Goal: Information Seeking & Learning: Learn about a topic

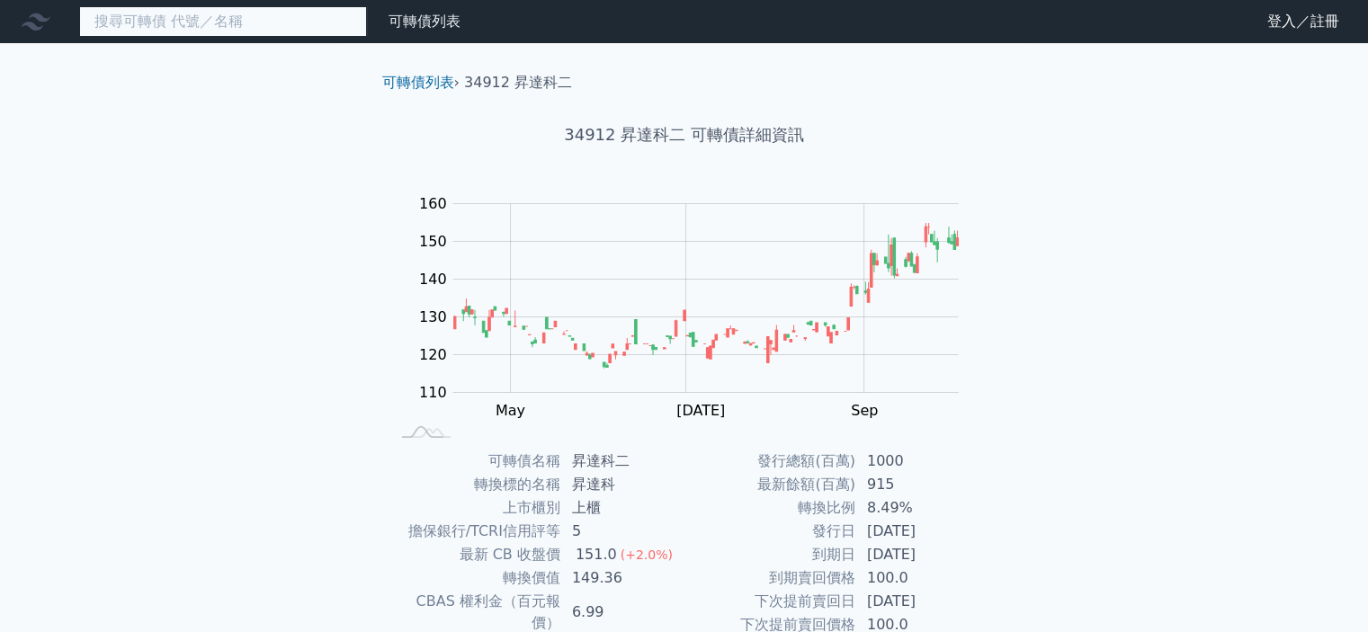
click at [175, 15] on input at bounding box center [223, 21] width 288 height 31
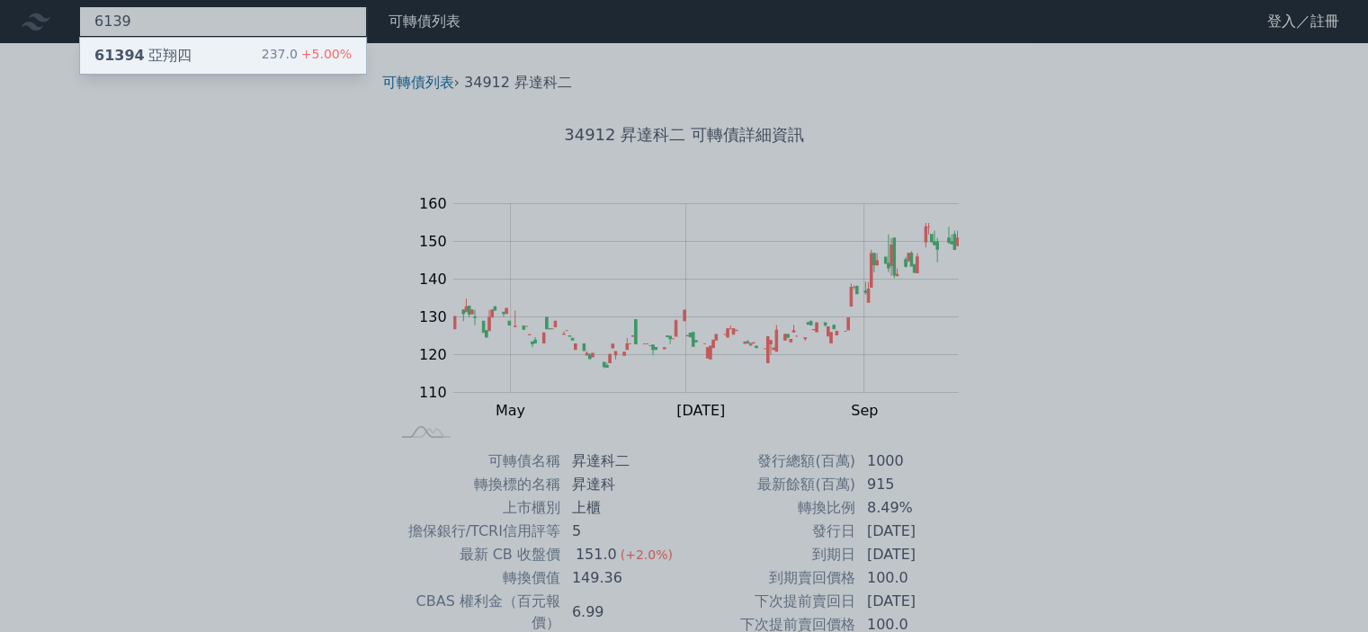
type input "6139"
click at [191, 58] on div "61394 亞翔四 237.0 +5.00%" at bounding box center [223, 56] width 286 height 36
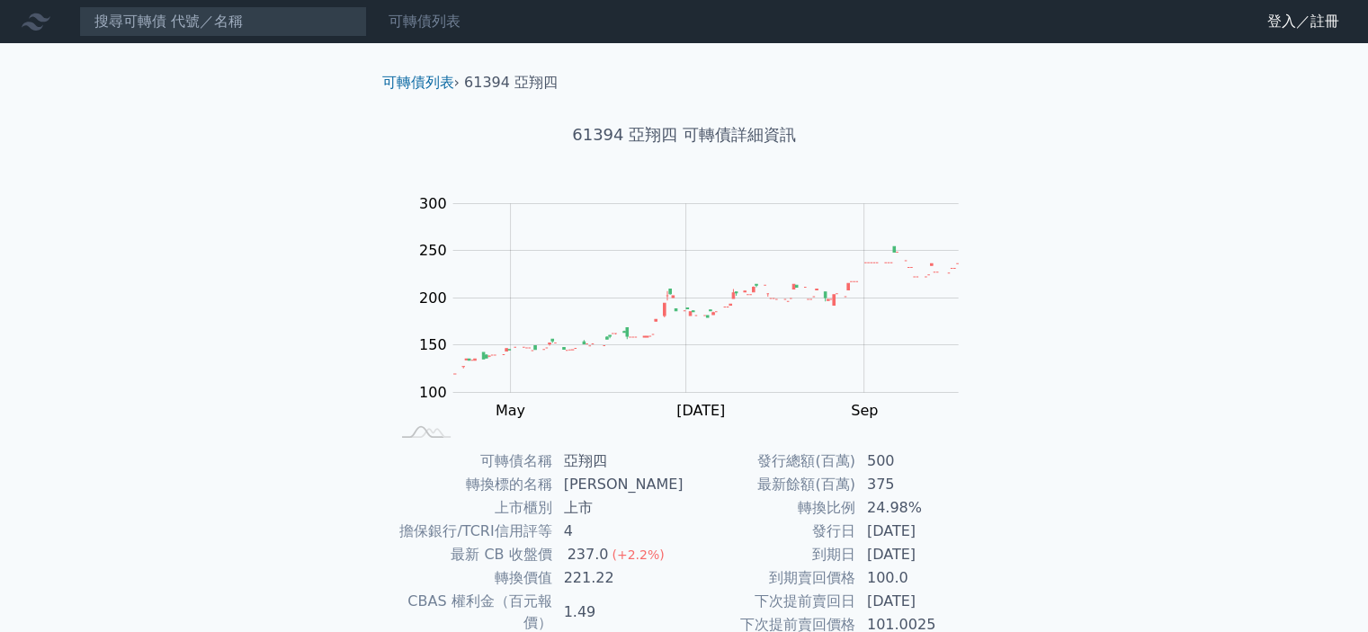
click at [434, 20] on link "可轉債列表" at bounding box center [424, 21] width 72 height 17
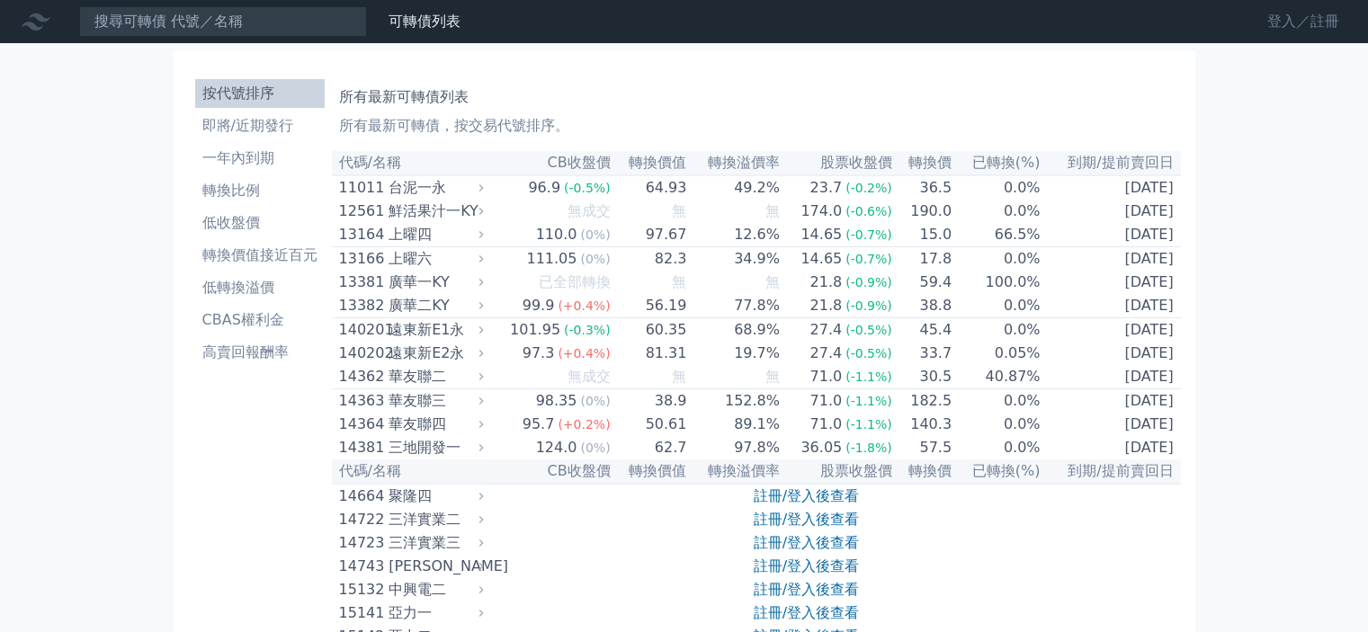
click at [1260, 26] on link "登入／註冊" at bounding box center [1303, 21] width 101 height 29
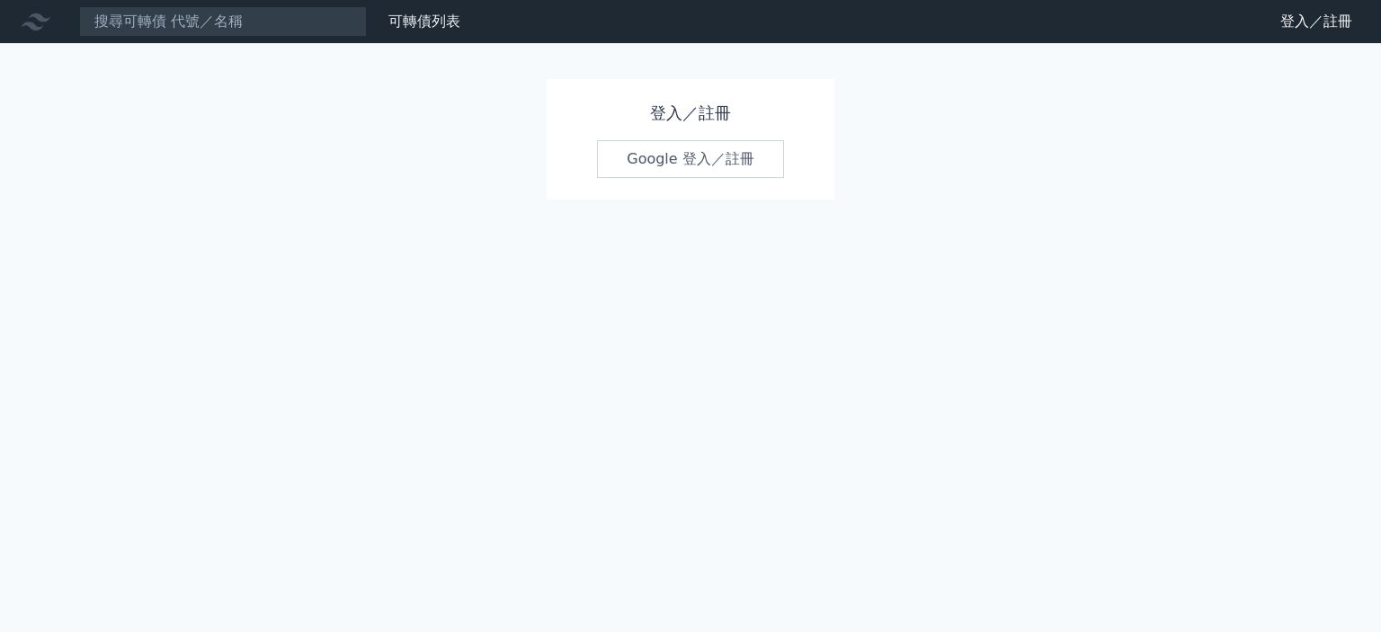
click at [676, 162] on link "Google 登入／註冊" at bounding box center [690, 159] width 187 height 38
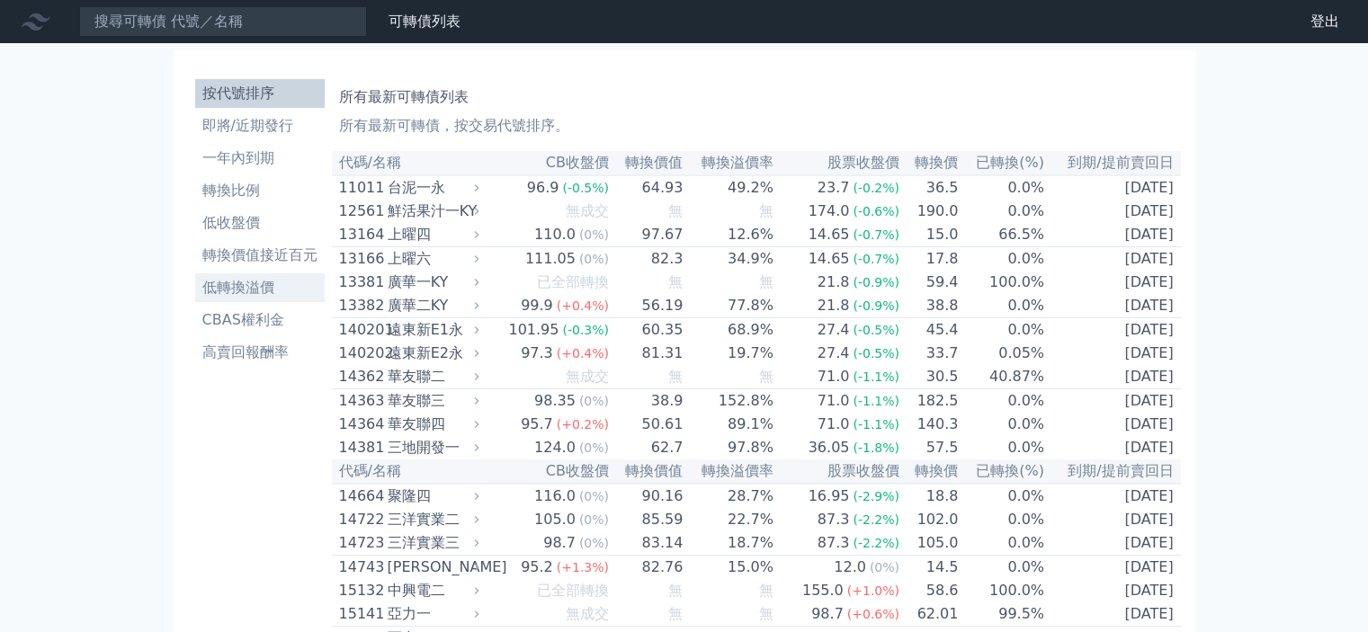
click at [252, 290] on li "低轉換溢價" at bounding box center [259, 288] width 129 height 22
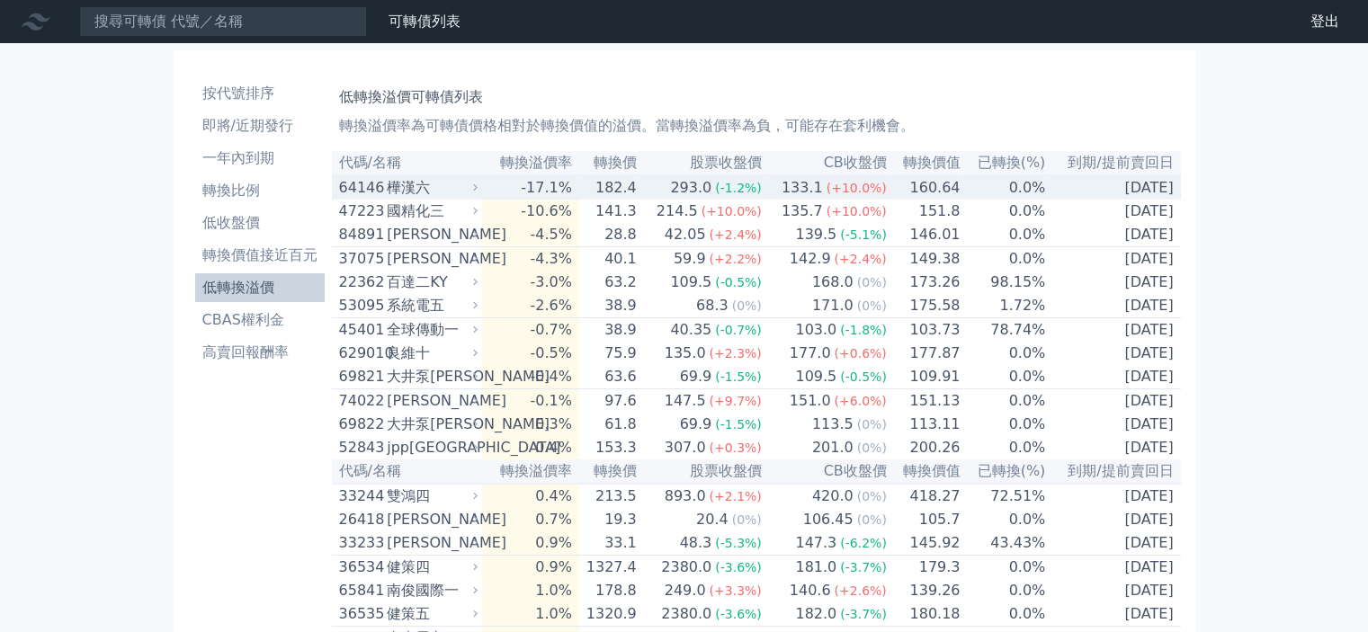
click at [414, 192] on div "樺漢六" at bounding box center [430, 188] width 87 height 22
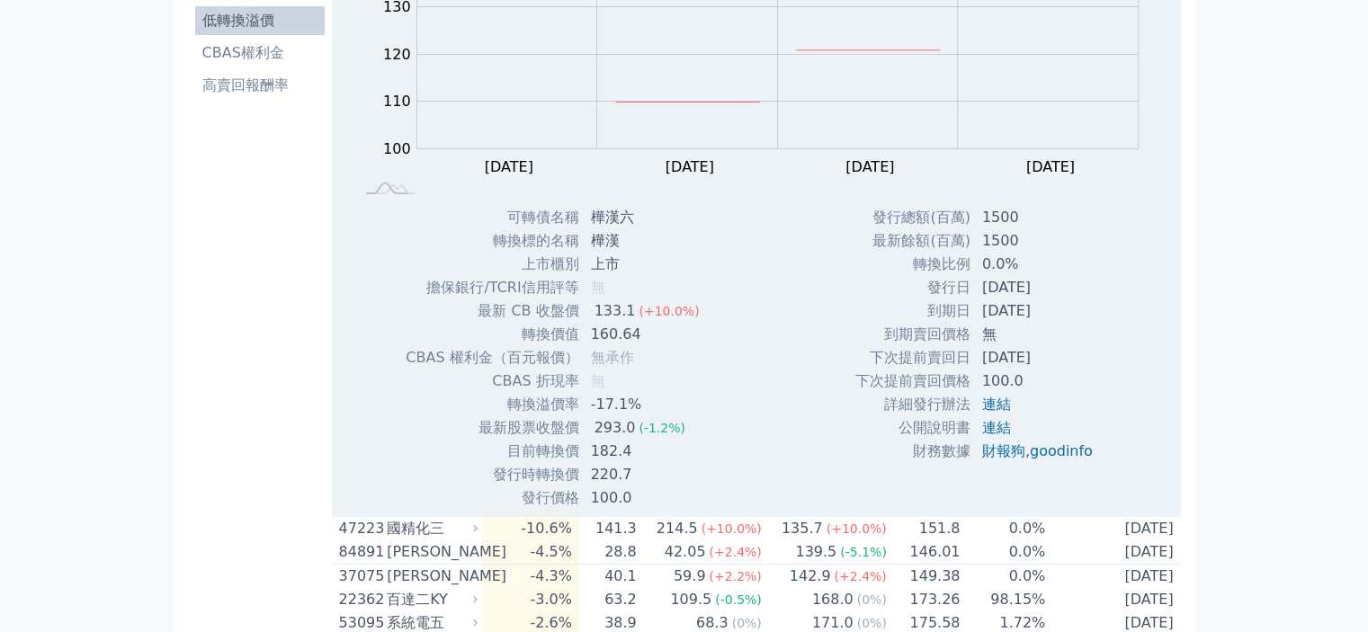
scroll to position [270, 0]
drag, startPoint x: 499, startPoint y: 405, endPoint x: 585, endPoint y: 397, distance: 86.7
click at [585, 397] on tr "轉換溢價率 -17.1%" at bounding box center [559, 401] width 308 height 23
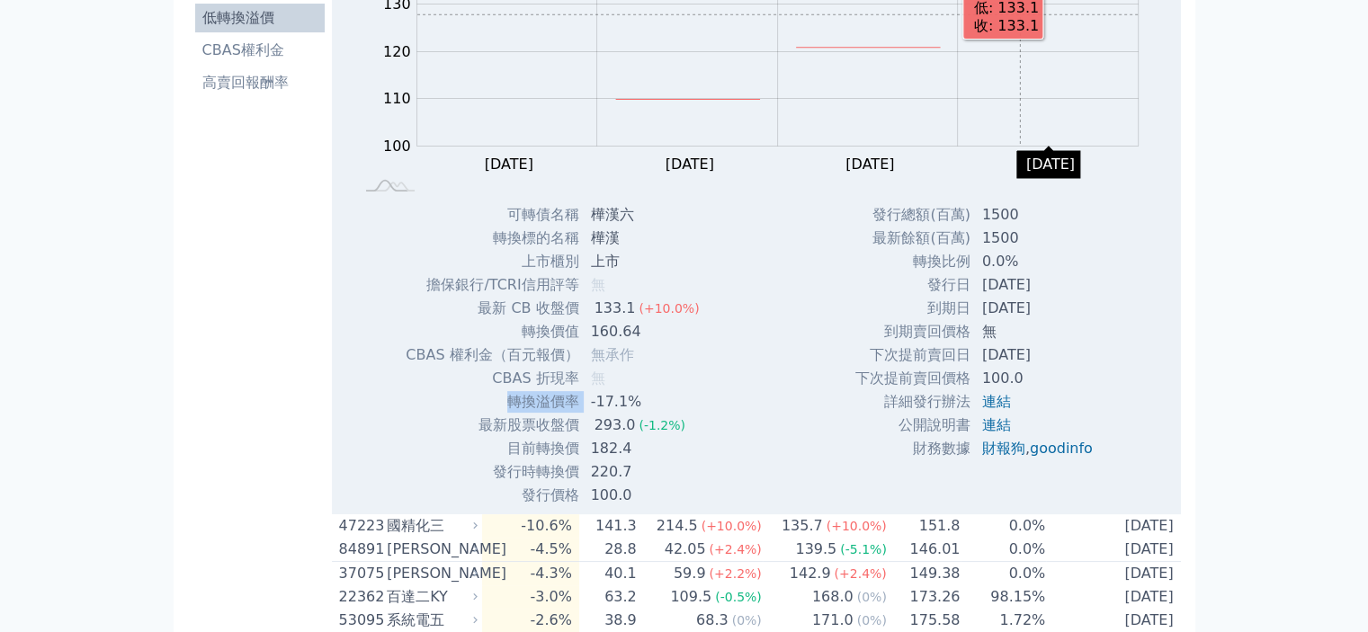
copy tr "轉換溢價率"
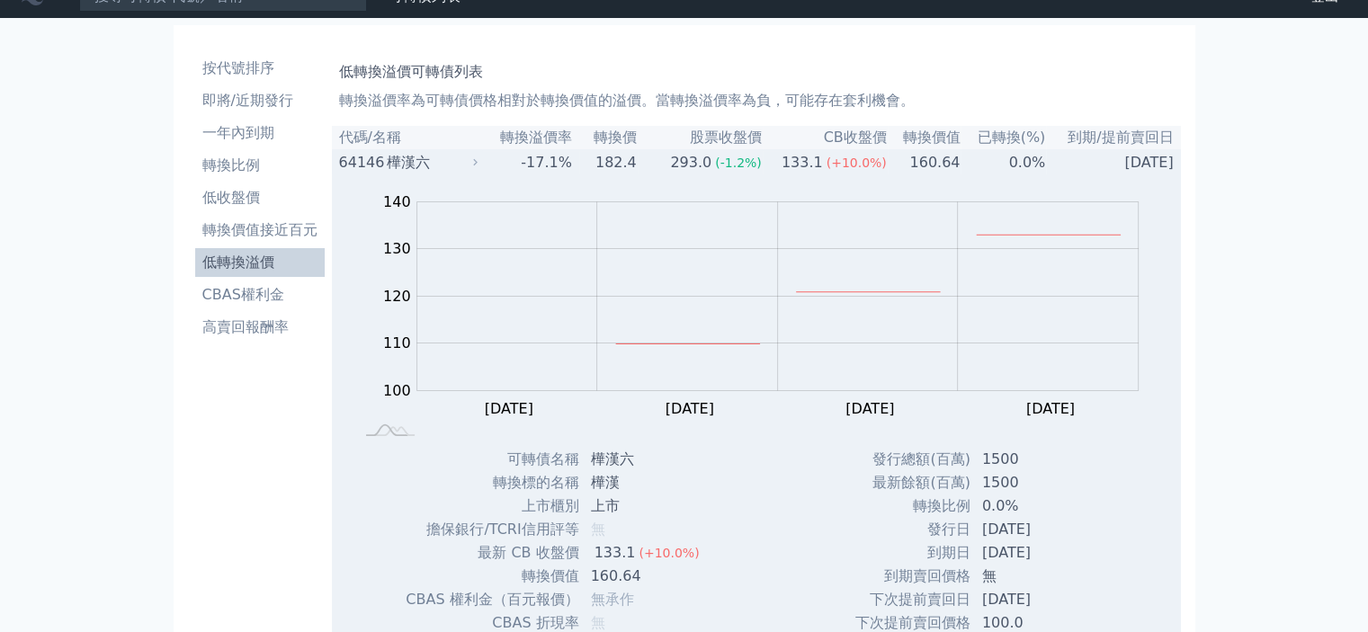
scroll to position [0, 0]
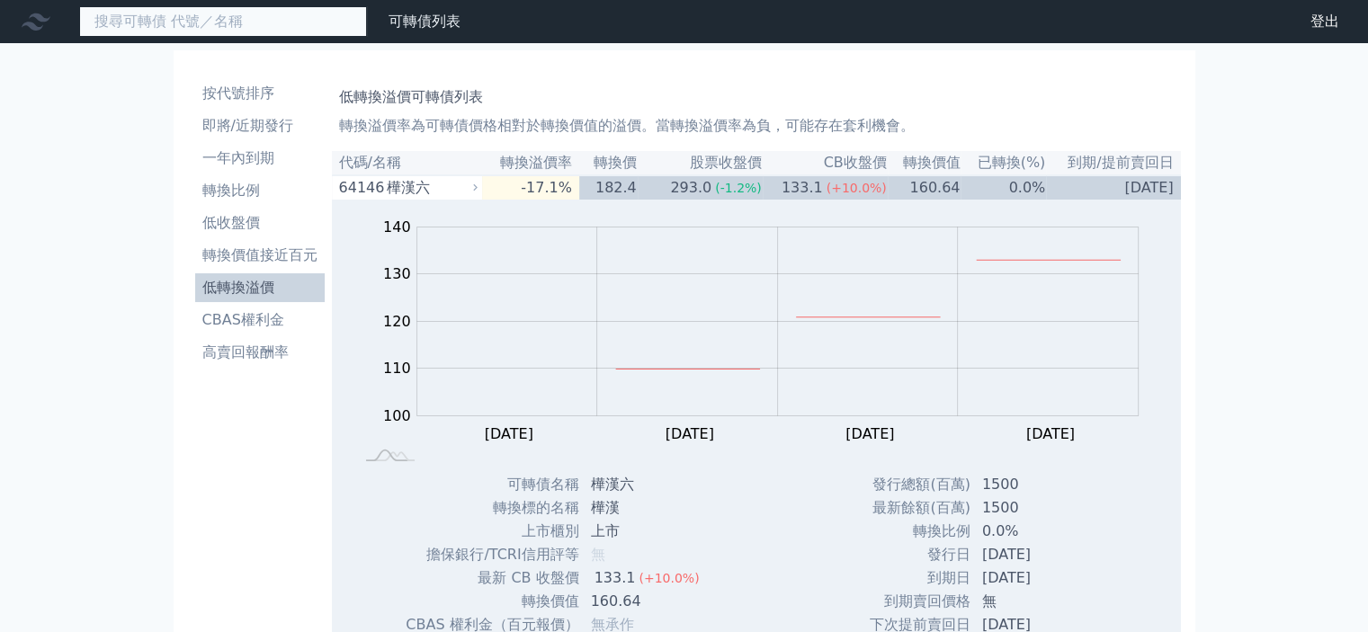
click at [272, 30] on input at bounding box center [223, 21] width 288 height 31
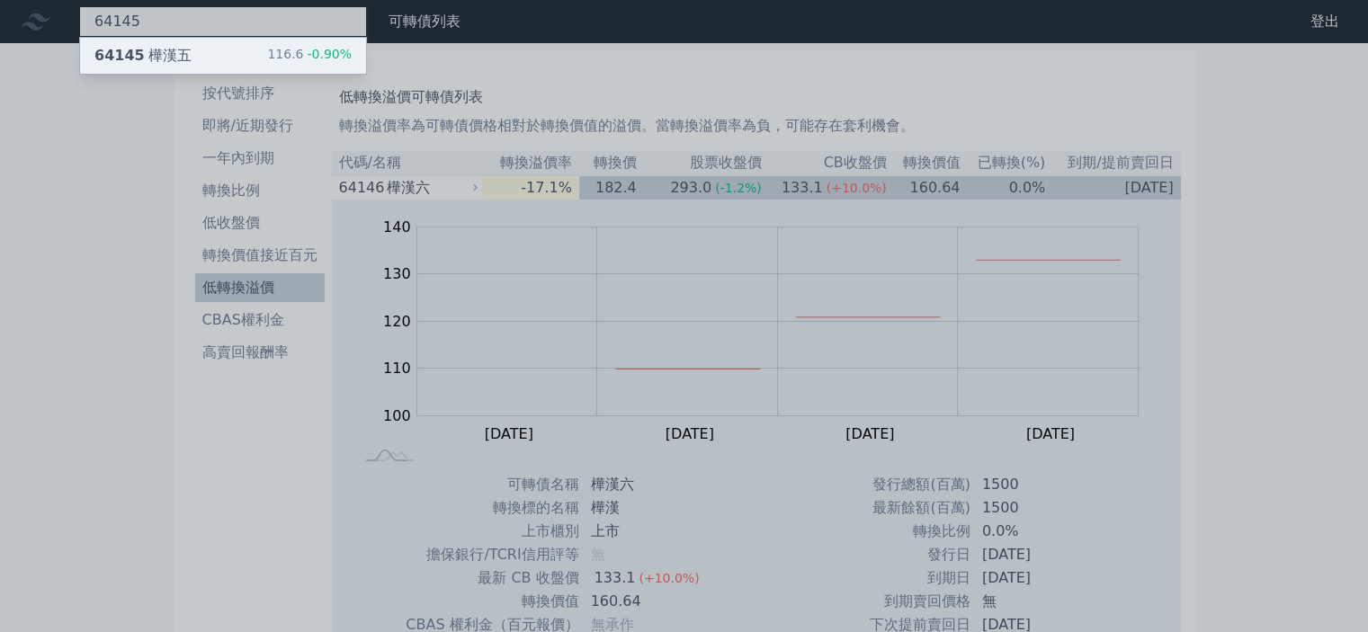
type input "64145"
click at [281, 53] on div "116.6 -0.90%" at bounding box center [309, 56] width 85 height 22
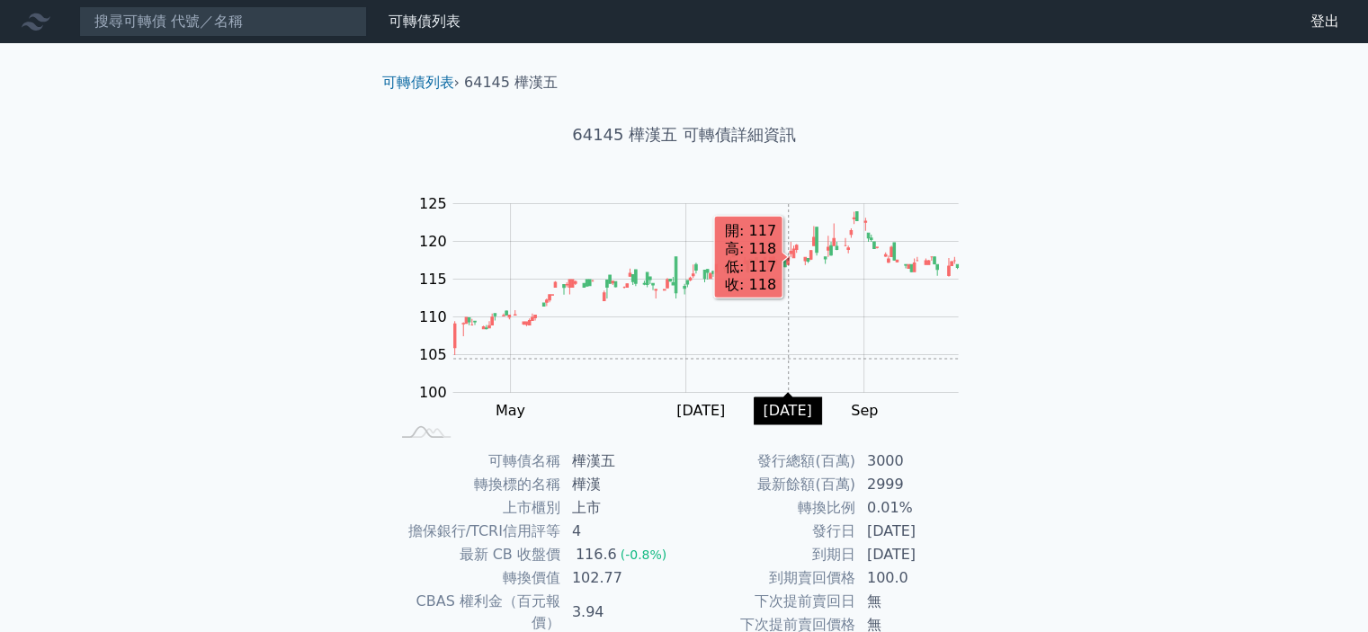
scroll to position [180, 0]
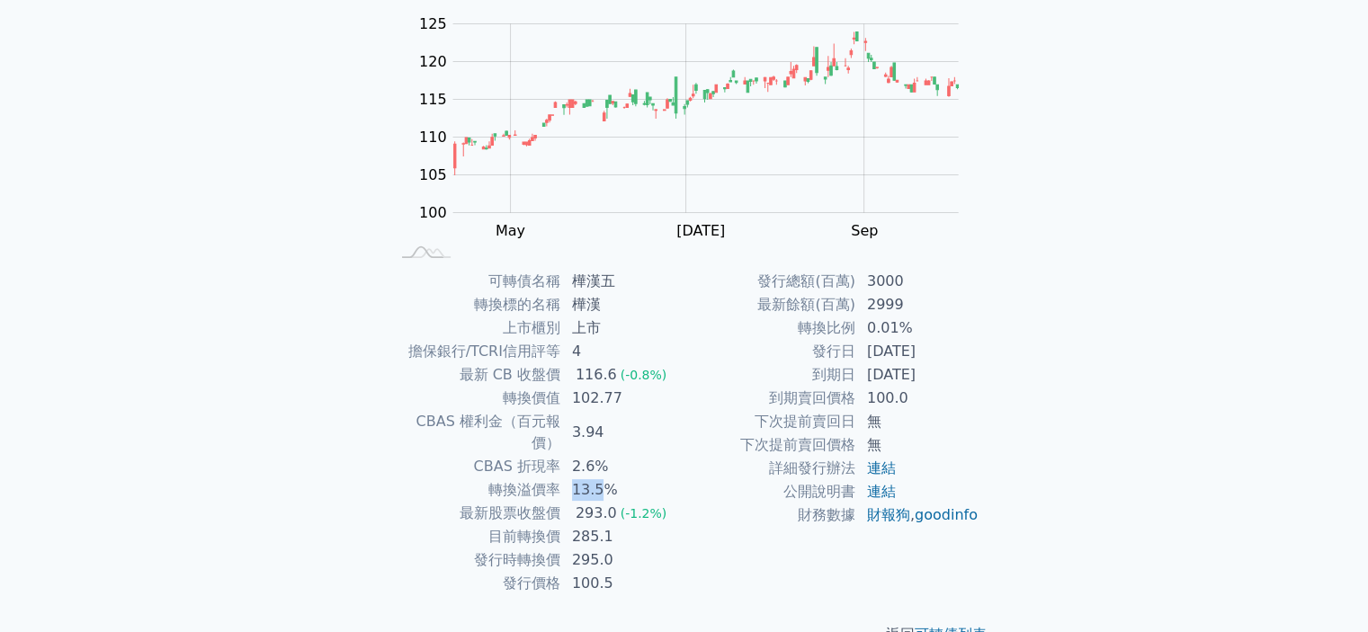
drag, startPoint x: 572, startPoint y: 466, endPoint x: 619, endPoint y: 467, distance: 46.8
click at [603, 478] on td "13.5%" at bounding box center [622, 489] width 123 height 23
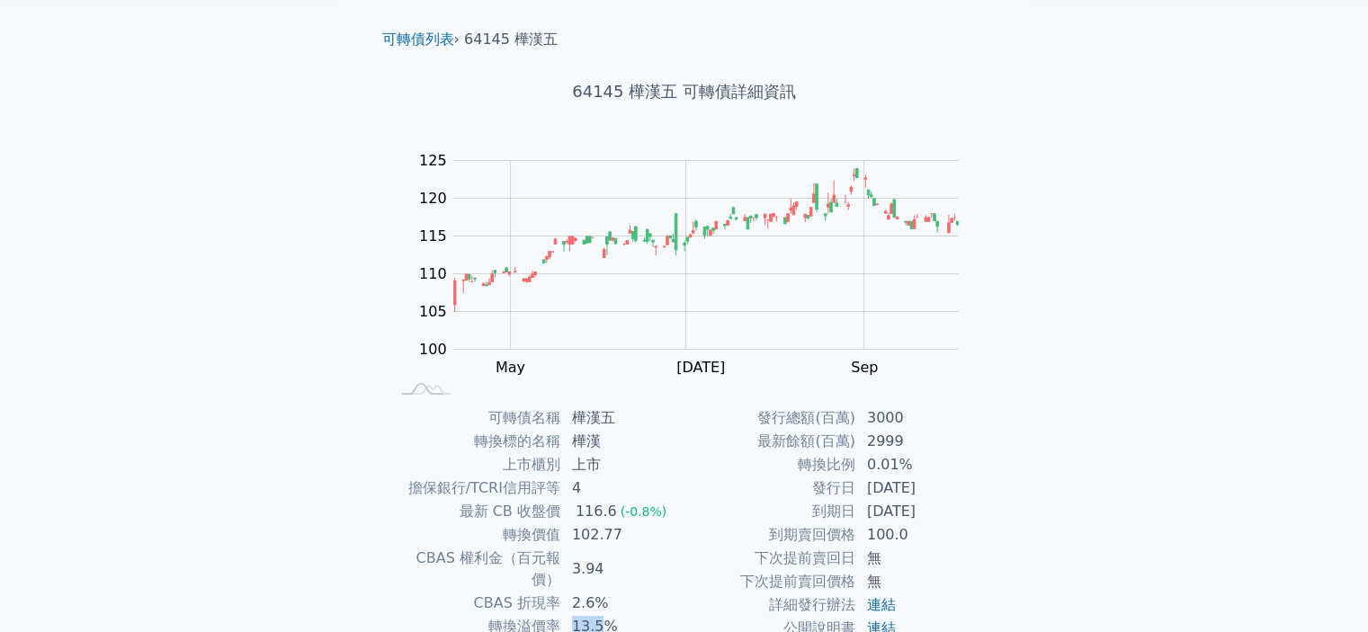
scroll to position [0, 0]
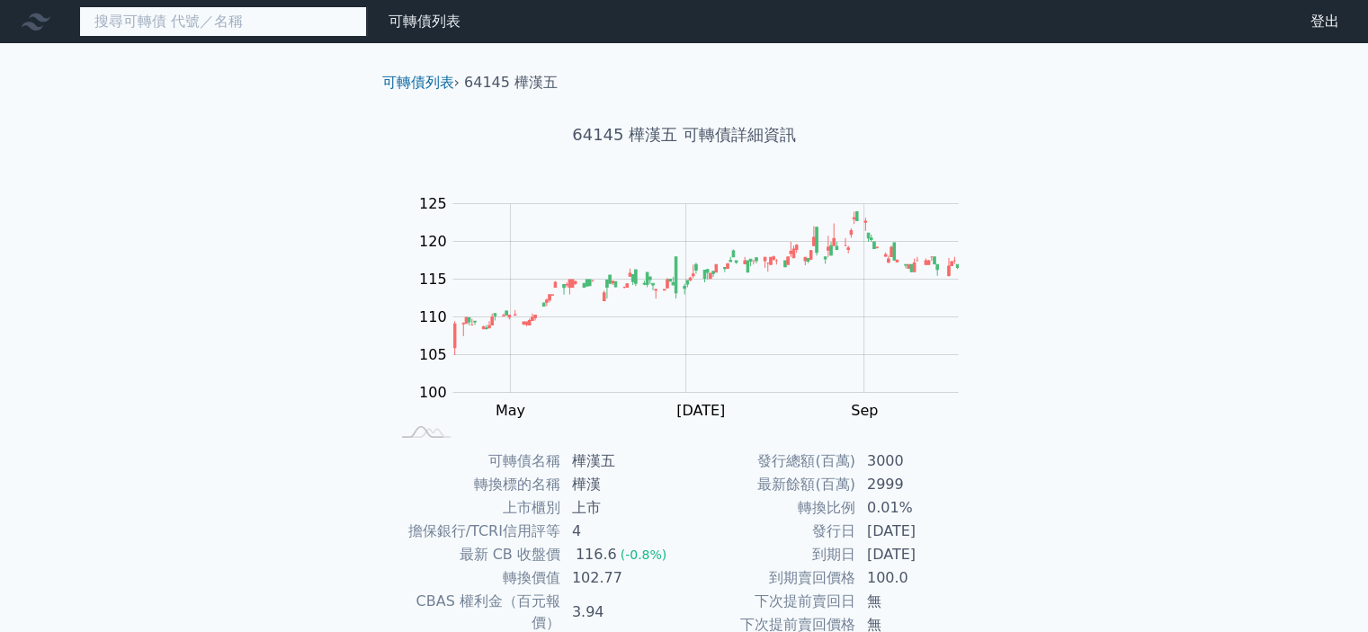
click at [259, 20] on input at bounding box center [223, 21] width 288 height 31
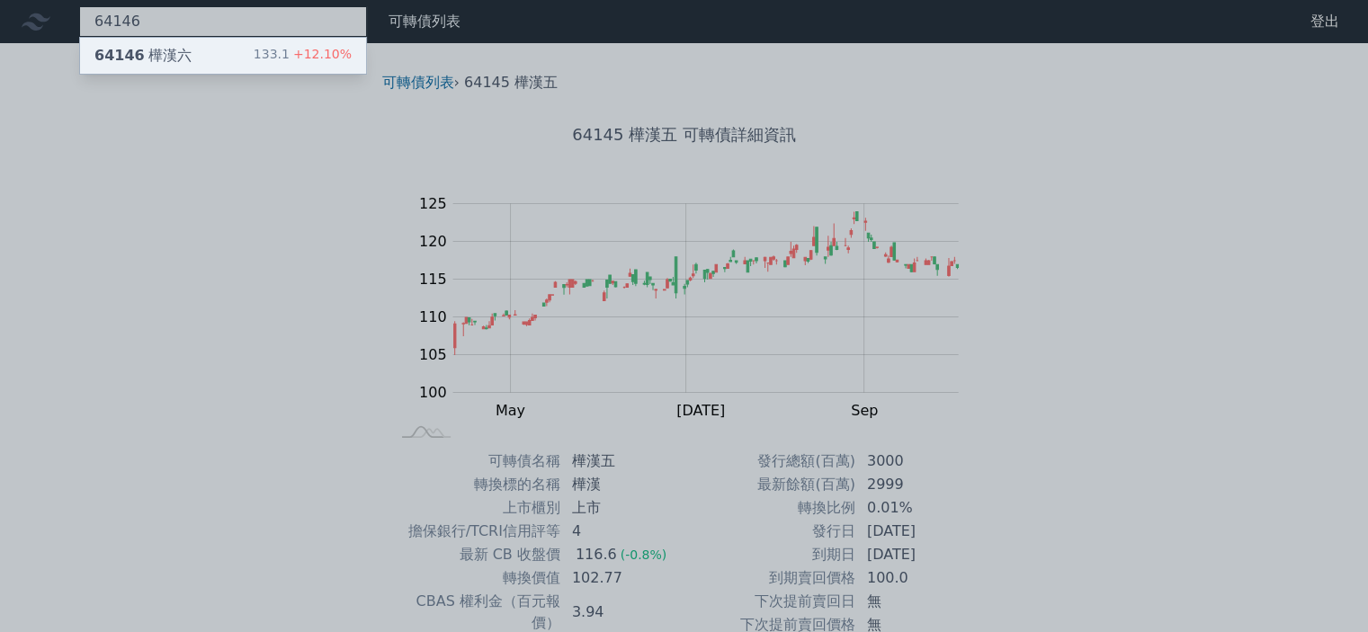
type input "64146"
click at [266, 59] on div "133.1 +12.10%" at bounding box center [303, 56] width 98 height 22
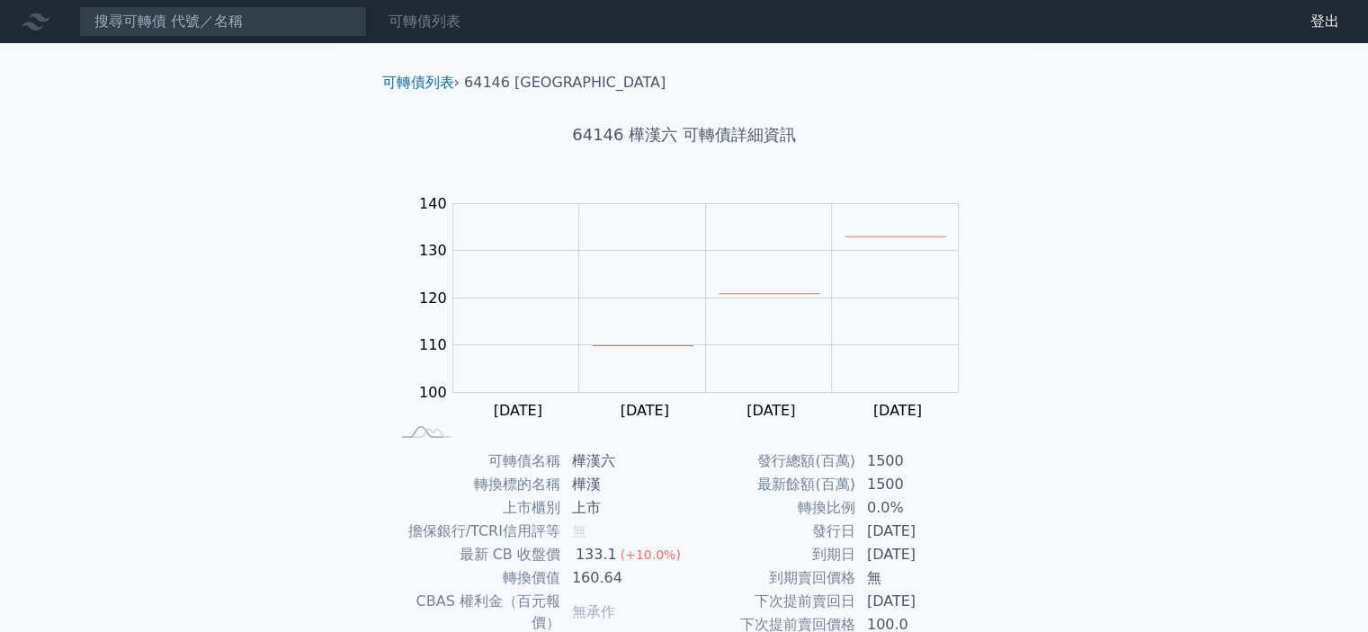
click at [416, 21] on link "可轉債列表" at bounding box center [424, 21] width 72 height 17
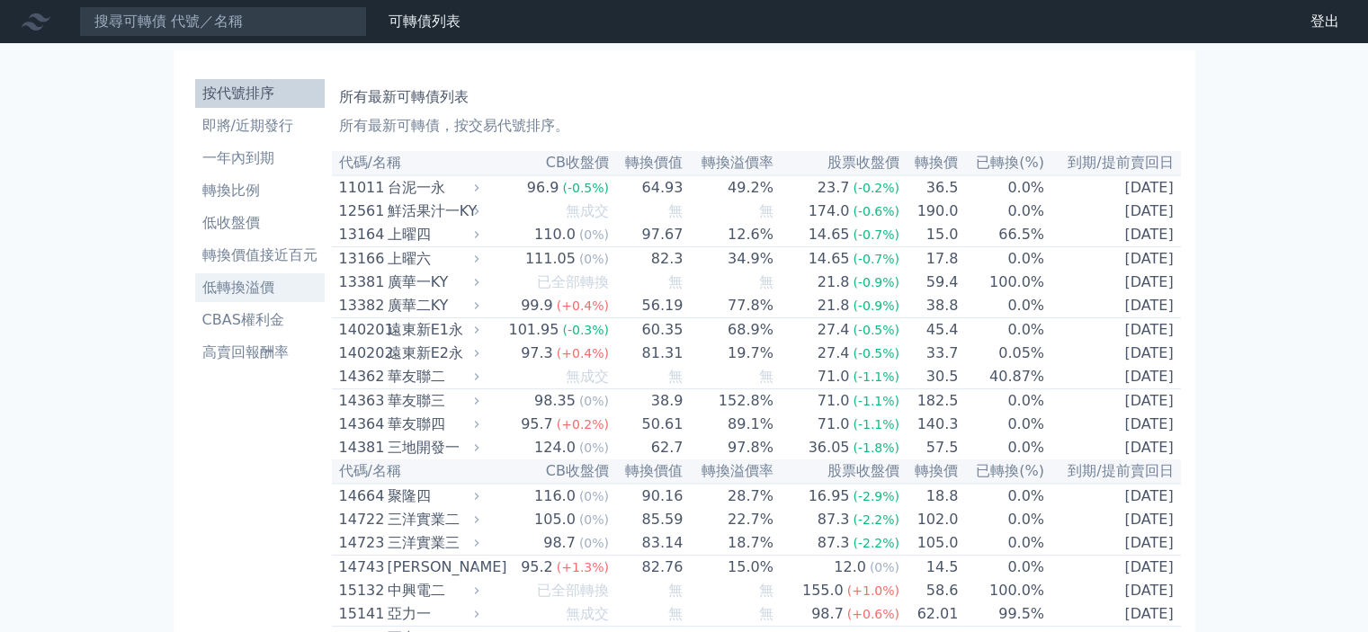
click at [258, 284] on li "低轉換溢價" at bounding box center [259, 288] width 129 height 22
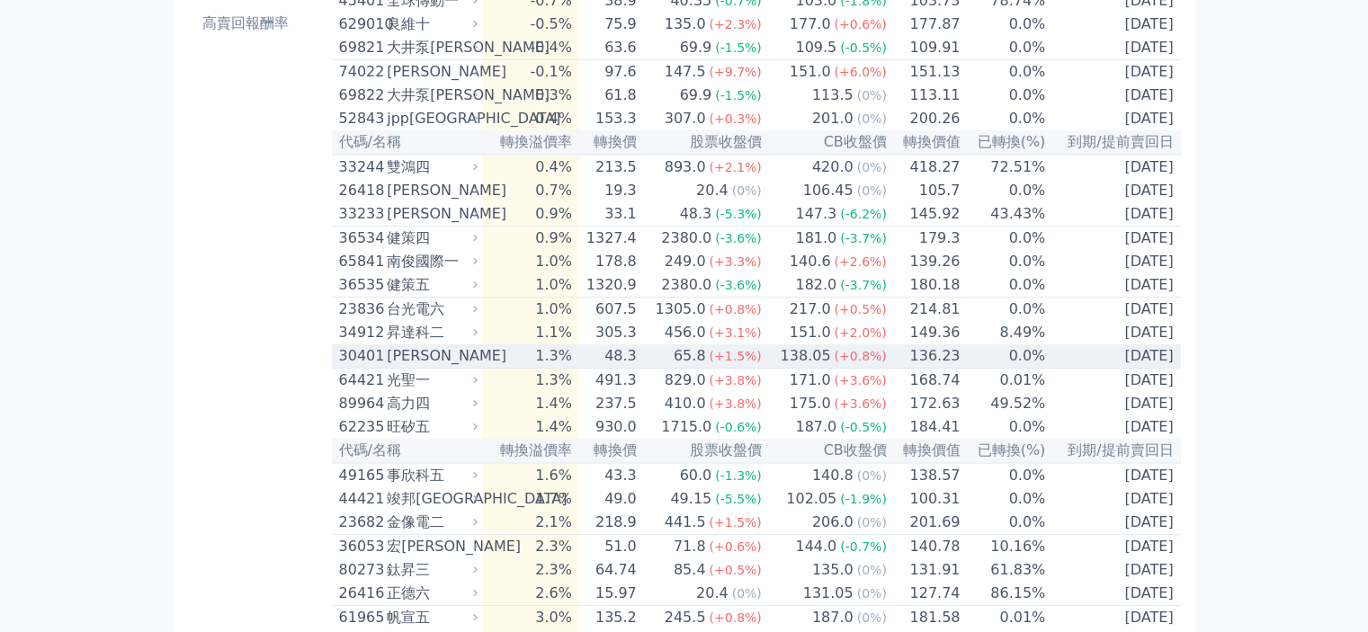
scroll to position [360, 0]
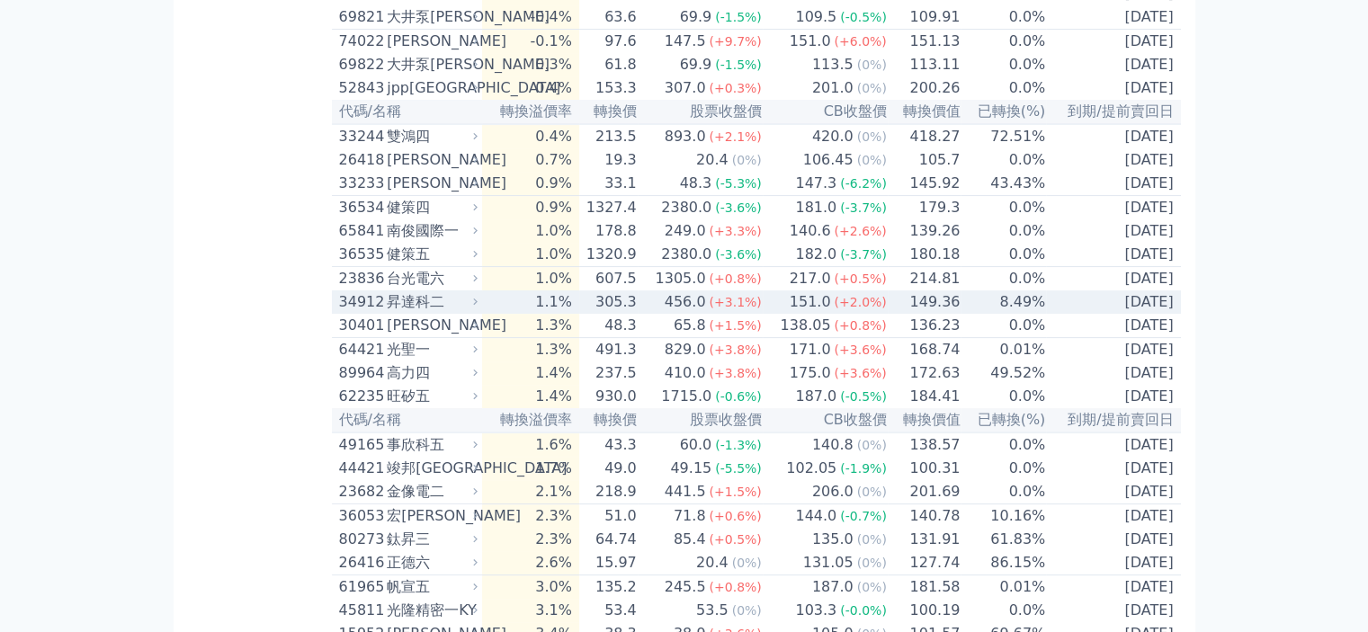
click at [575, 314] on td "1.1%" at bounding box center [530, 301] width 96 height 23
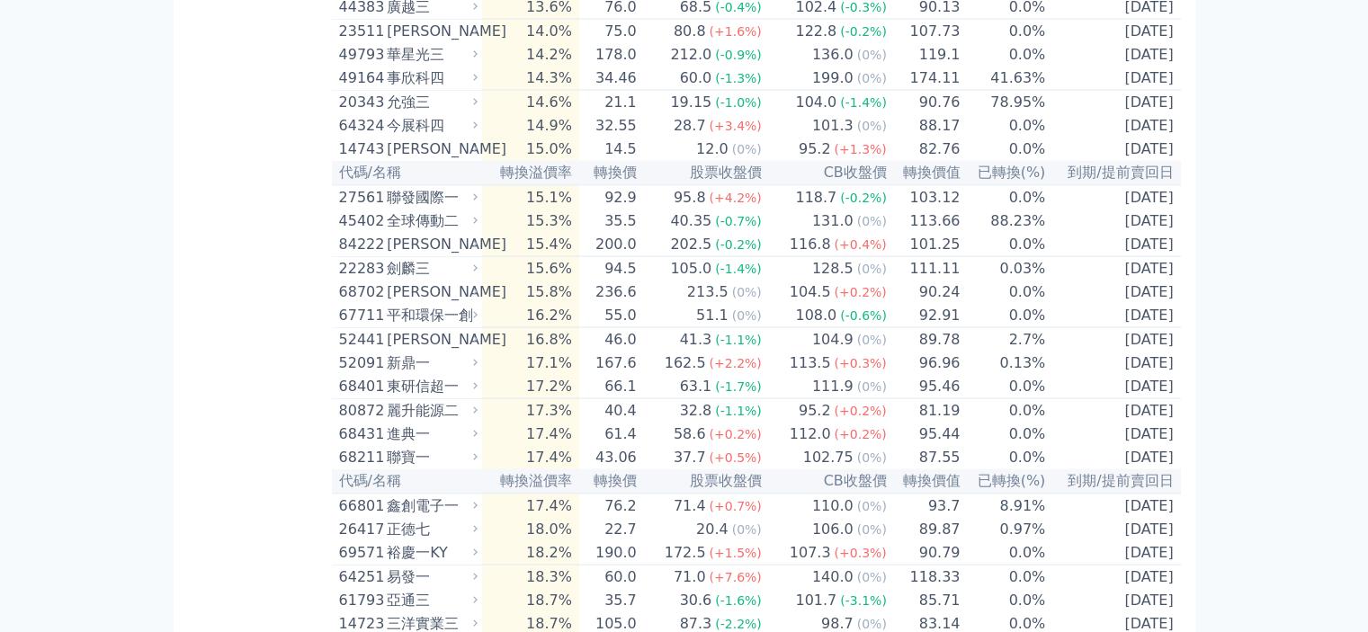
scroll to position [3687, 0]
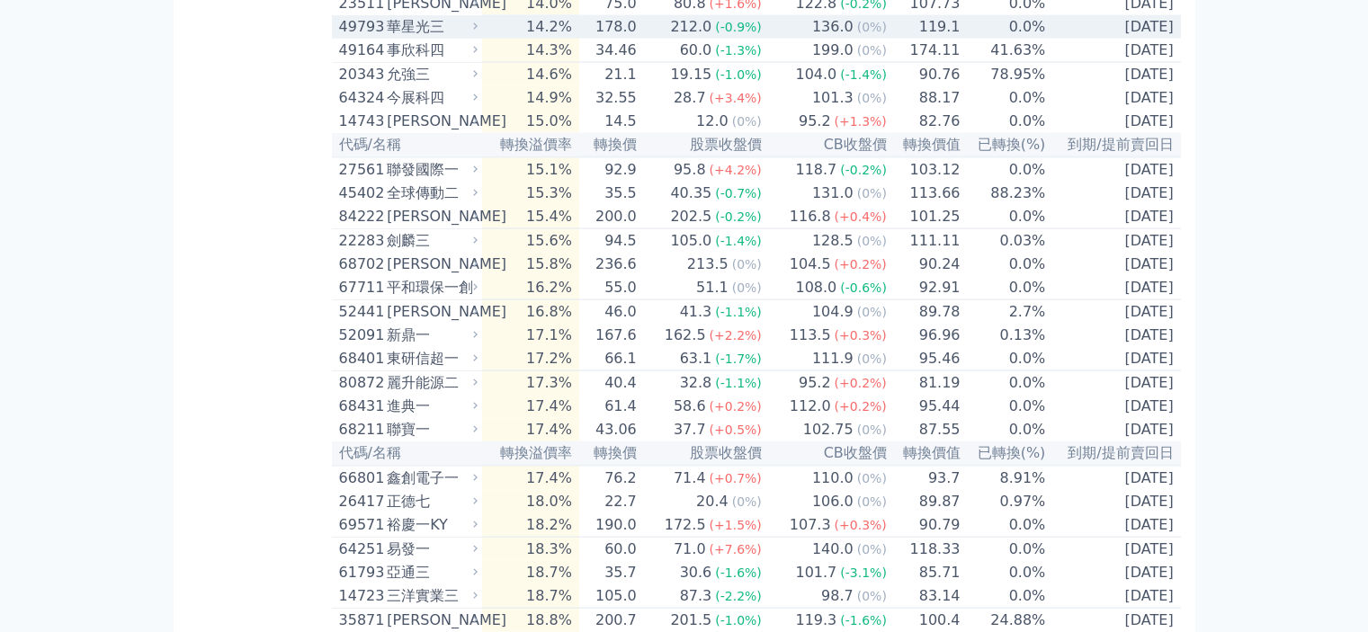
click at [446, 38] on div "華星光三" at bounding box center [430, 27] width 87 height 22
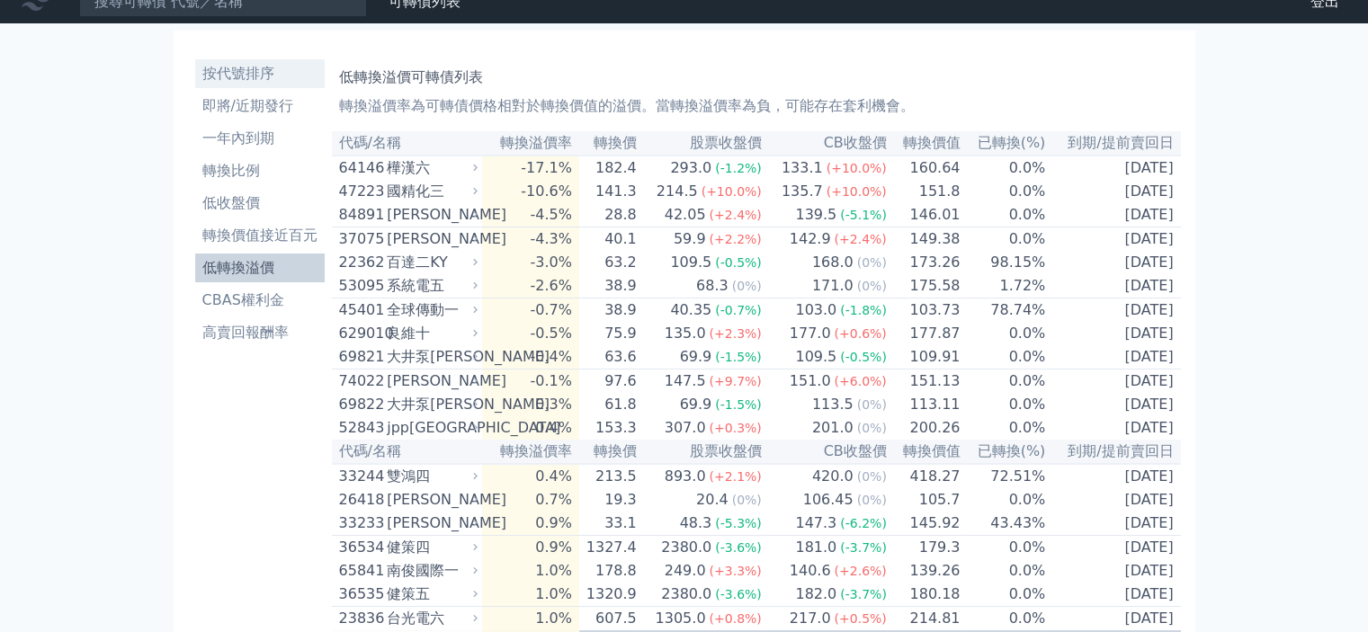
scroll to position [0, 0]
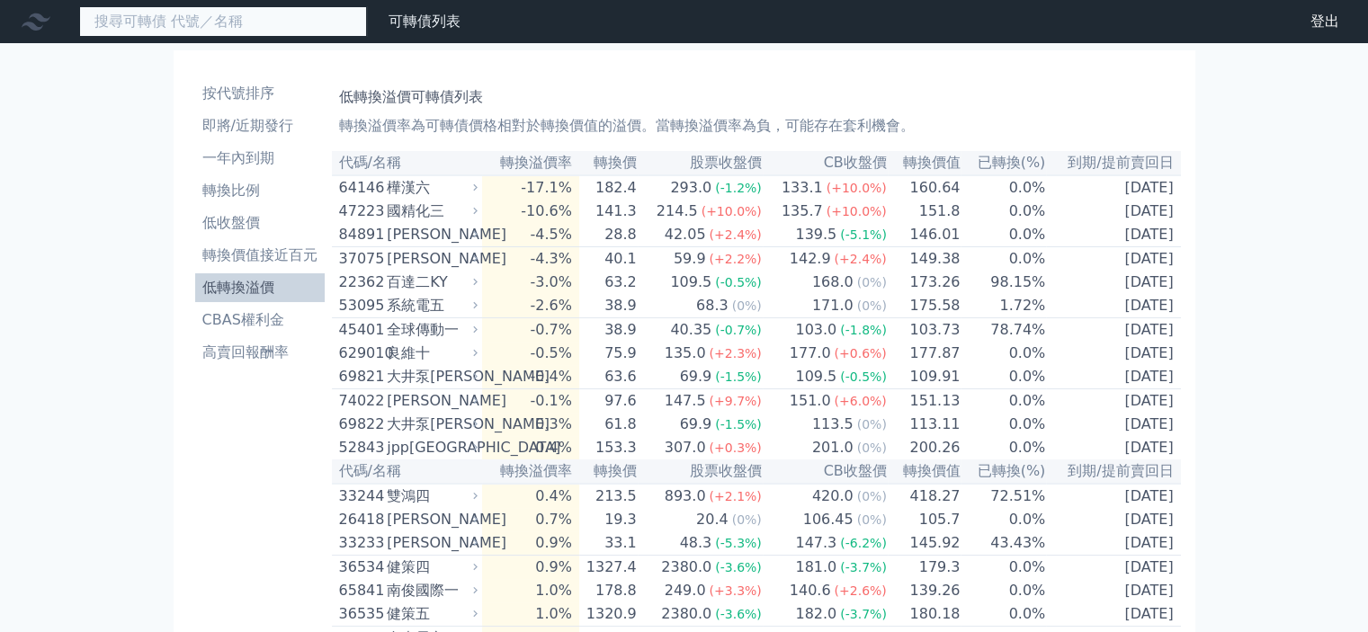
click at [215, 28] on input at bounding box center [223, 21] width 288 height 31
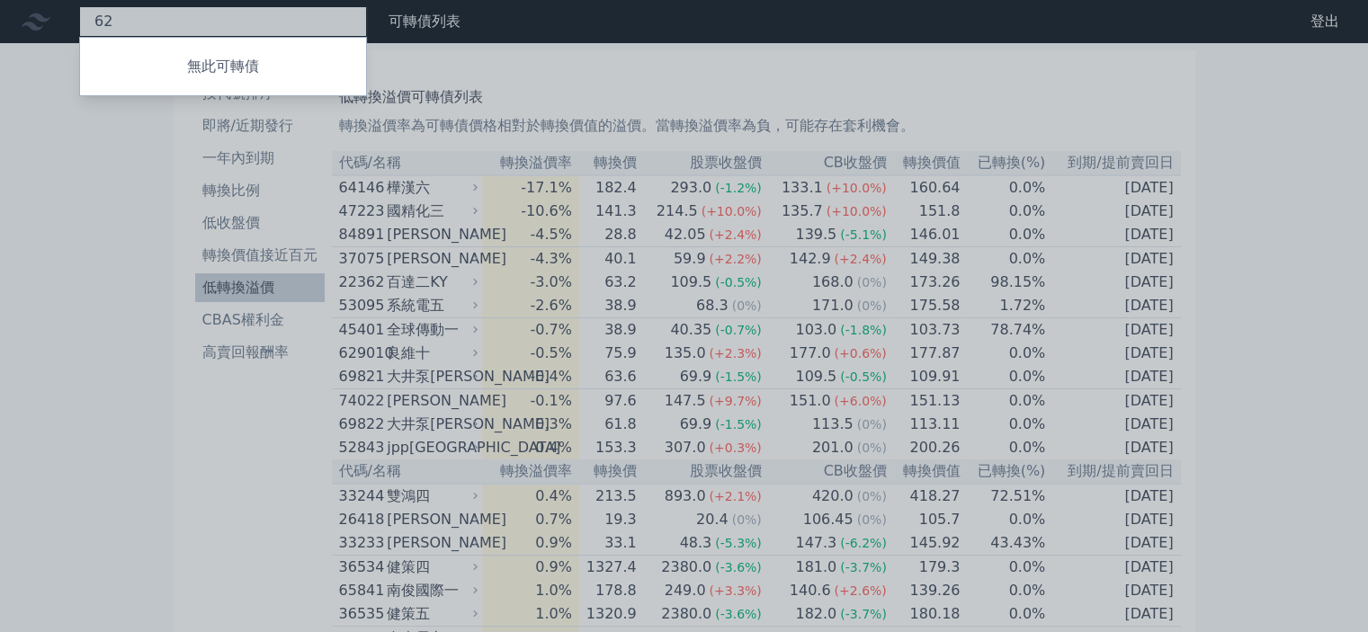
type input "6"
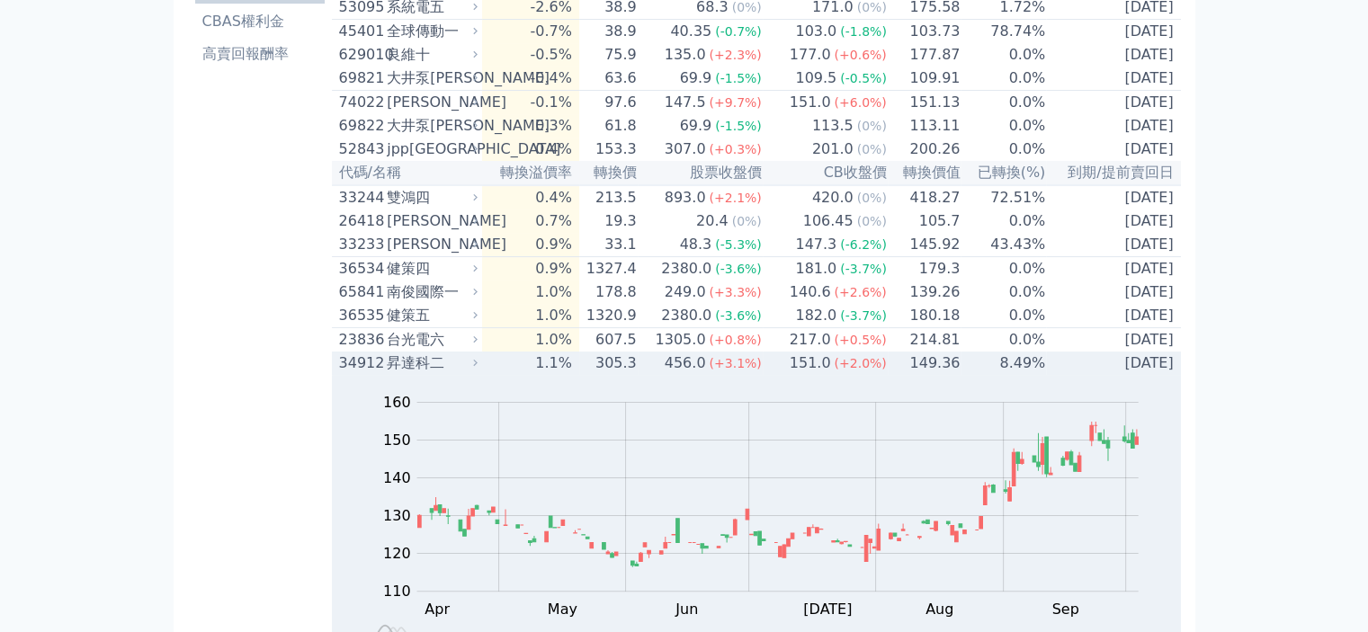
scroll to position [270, 0]
